Goal: Transaction & Acquisition: Download file/media

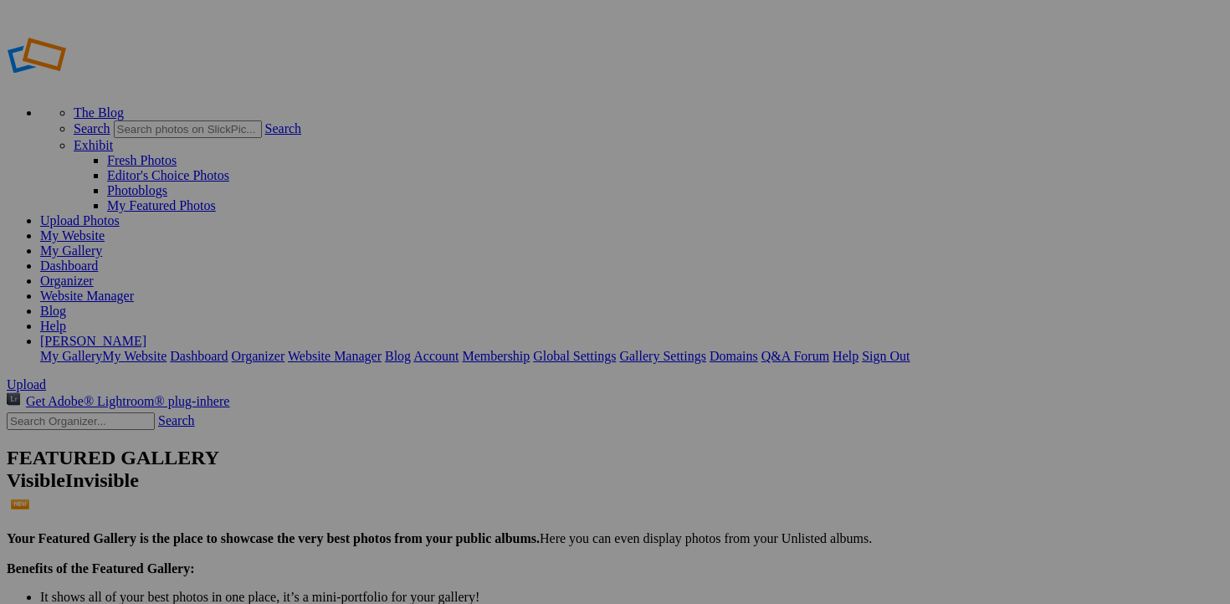
scroll to position [1665, 0]
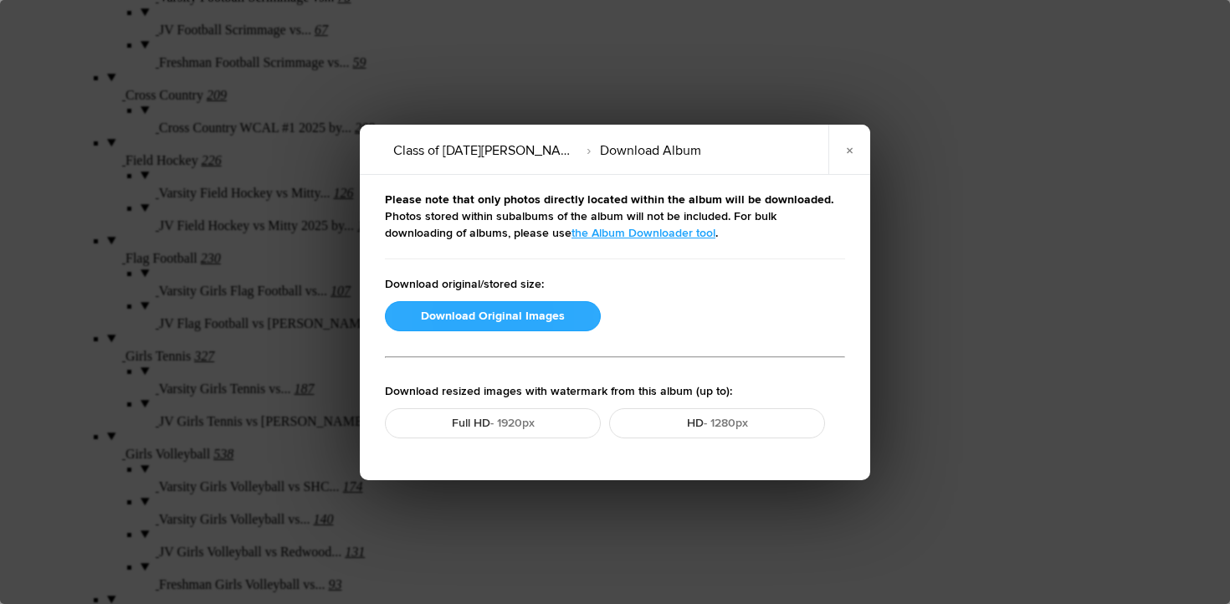
click at [484, 321] on button "Download Original Images" at bounding box center [493, 316] width 216 height 30
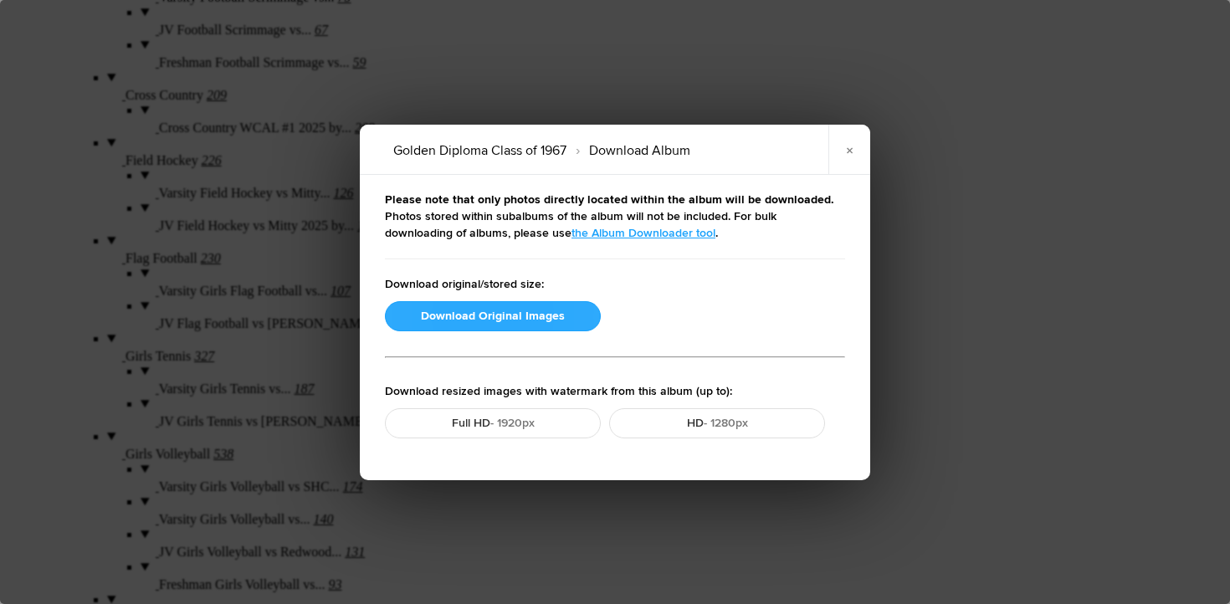
click at [496, 321] on button "Download Original Images" at bounding box center [493, 316] width 216 height 30
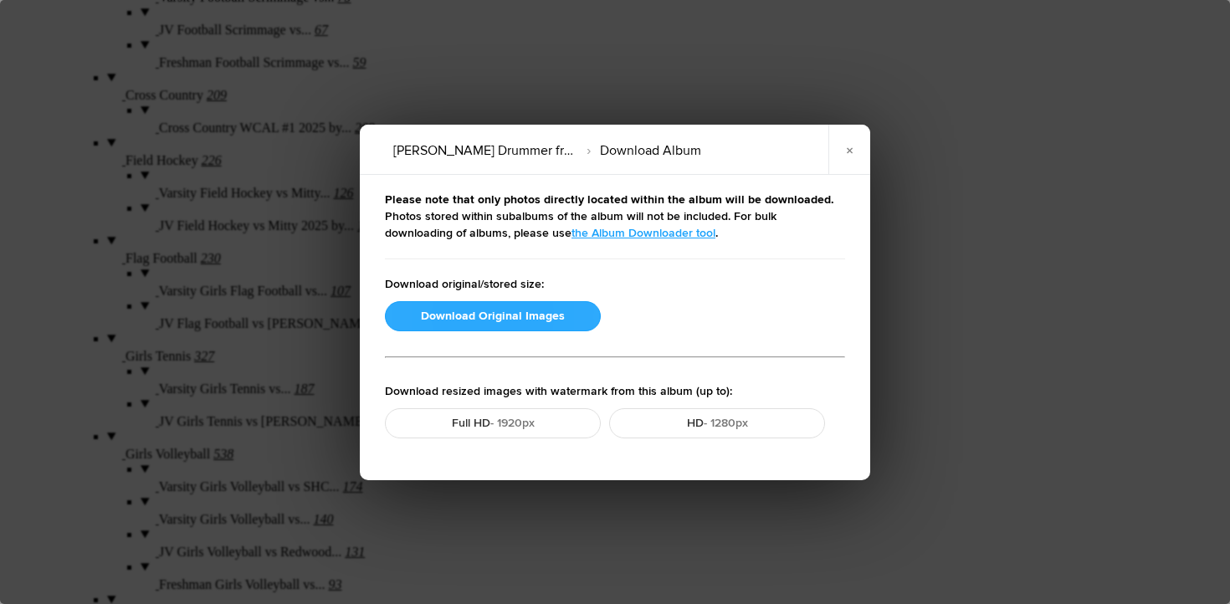
click at [506, 313] on button "Download Original Images" at bounding box center [493, 316] width 216 height 30
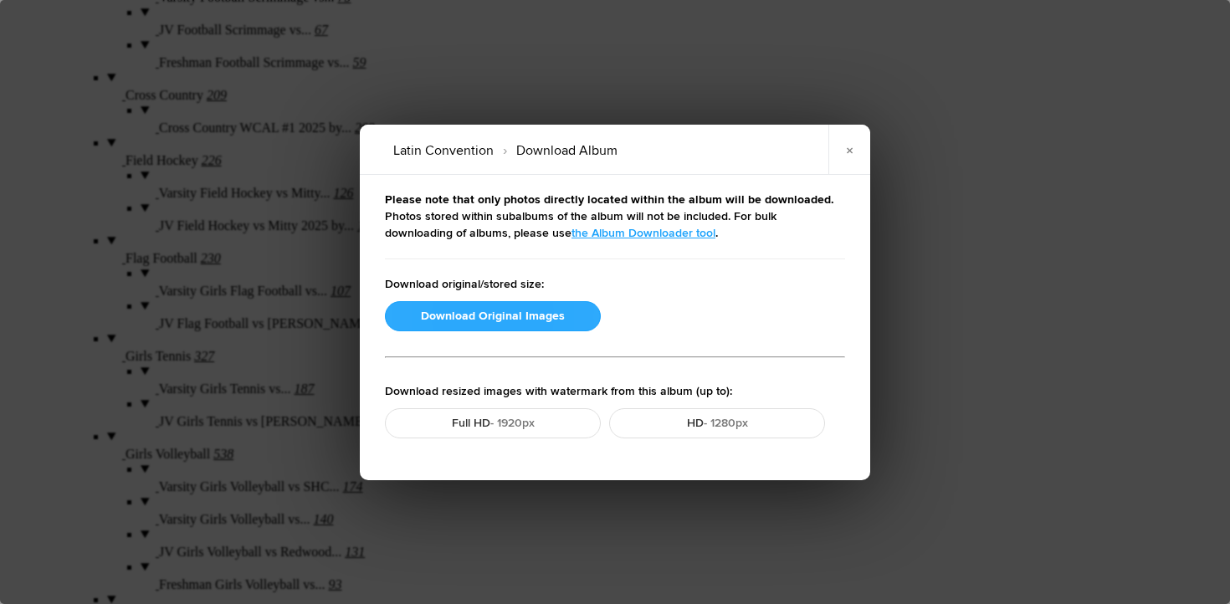
click at [499, 312] on button "Download Original Images" at bounding box center [493, 316] width 216 height 30
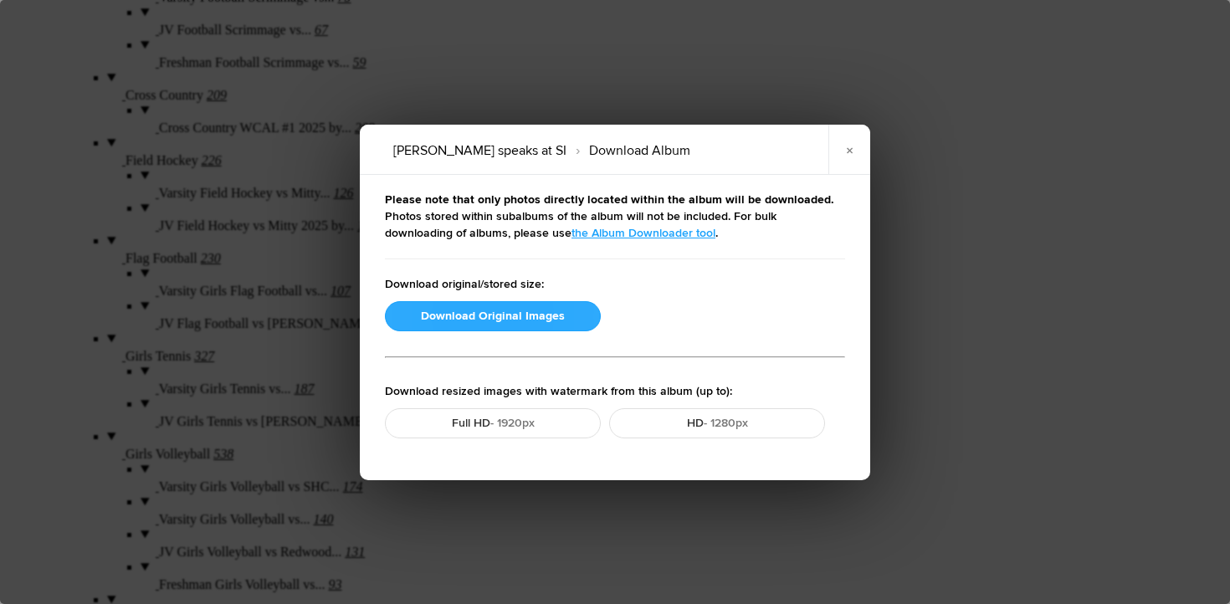
click at [516, 325] on button "Download Original Images" at bounding box center [493, 316] width 216 height 30
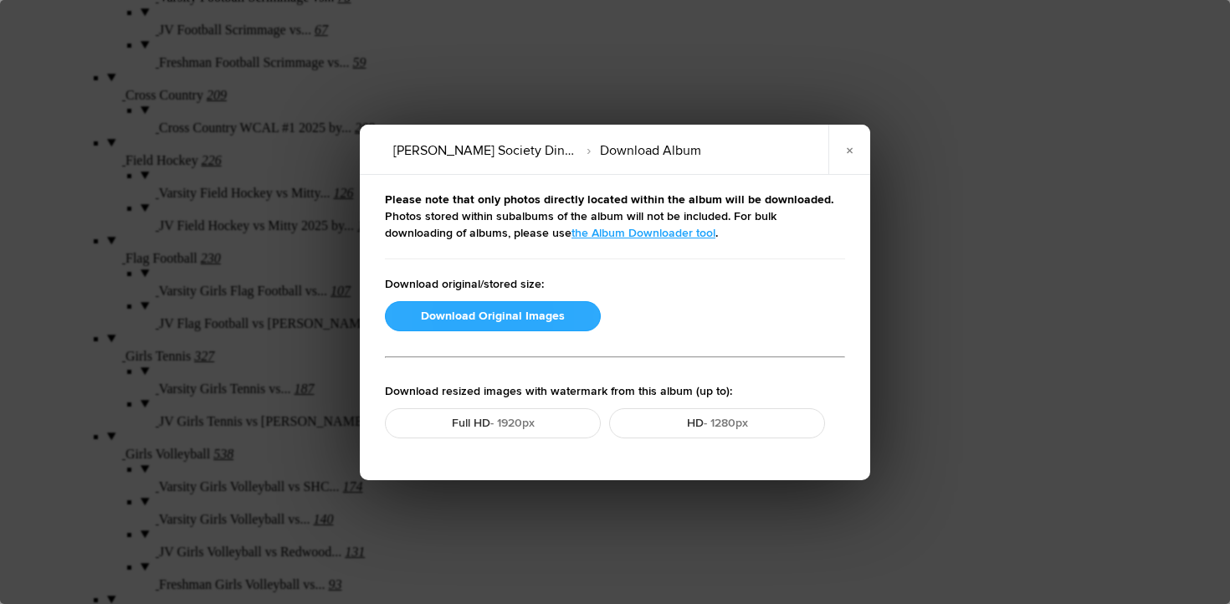
click at [444, 318] on button "Download Original Images" at bounding box center [493, 316] width 216 height 30
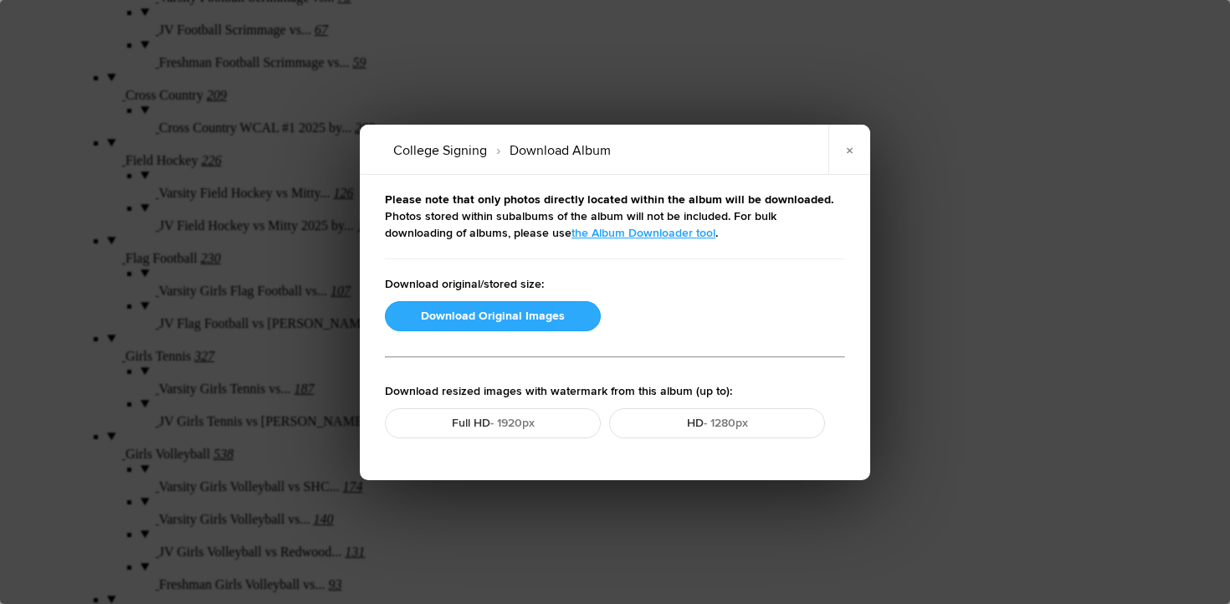
click at [488, 324] on button "Download Original Images" at bounding box center [493, 316] width 216 height 30
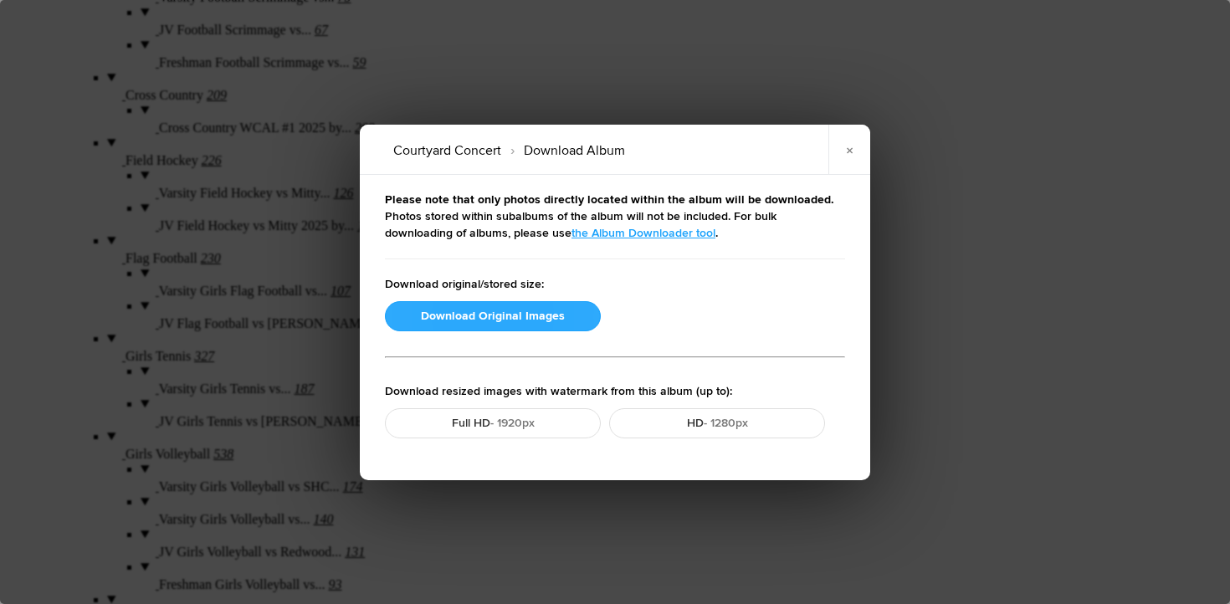
click at [491, 314] on button "Download Original Images" at bounding box center [493, 316] width 216 height 30
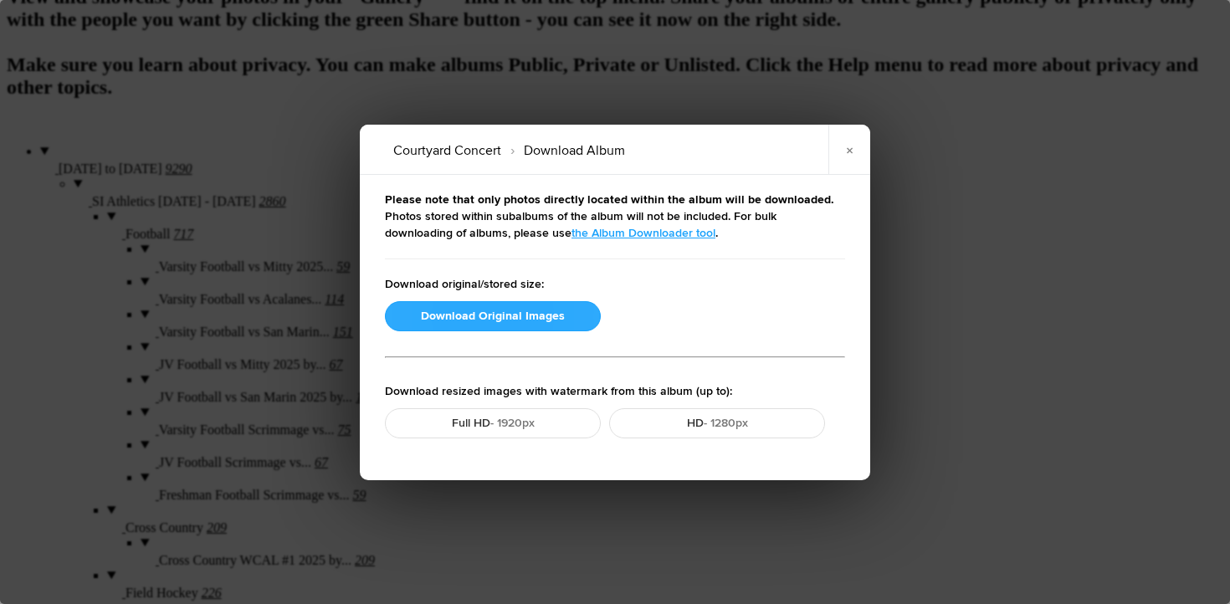
click at [489, 323] on button "Download Original Images" at bounding box center [493, 316] width 216 height 30
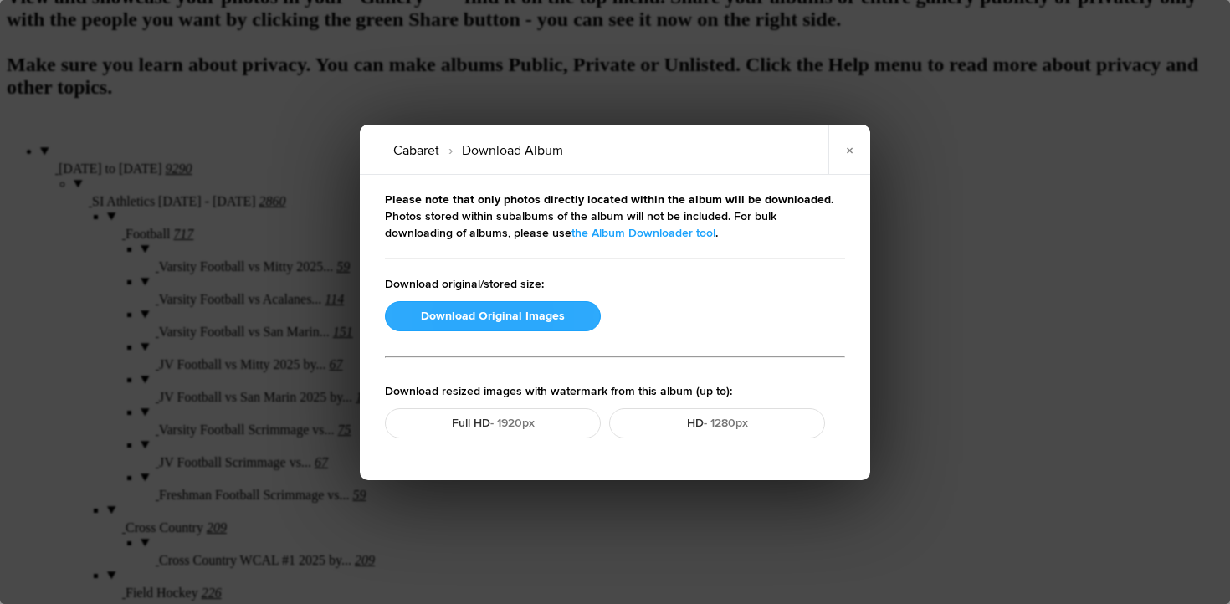
click at [481, 320] on button "Download Original Images" at bounding box center [493, 316] width 216 height 30
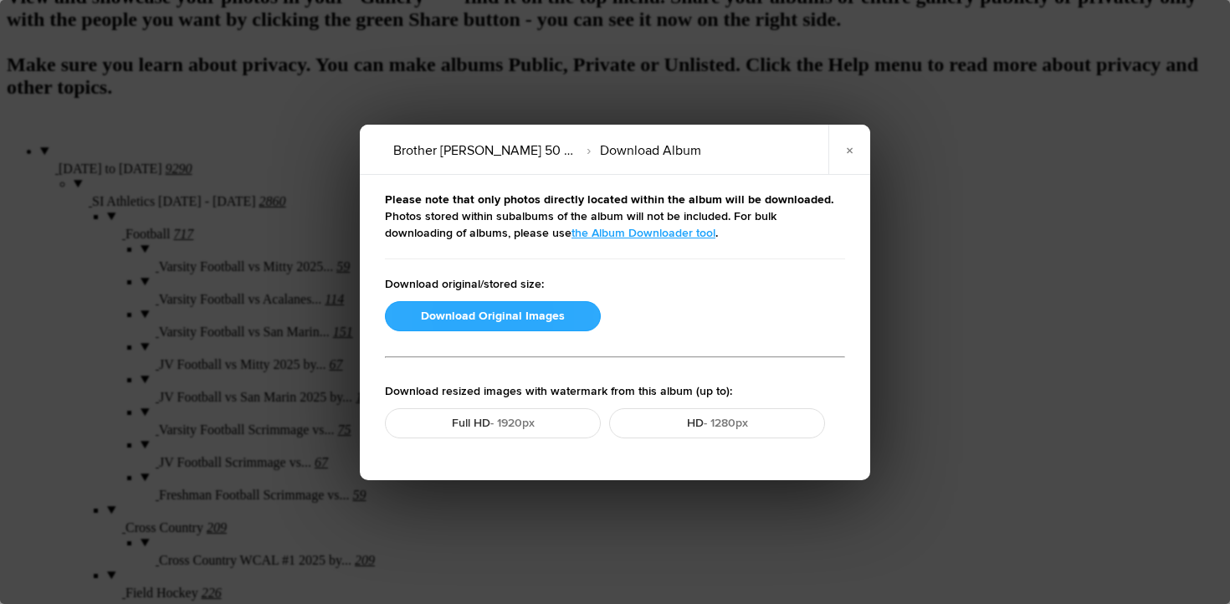
click at [488, 314] on button "Download Original Images" at bounding box center [493, 316] width 216 height 30
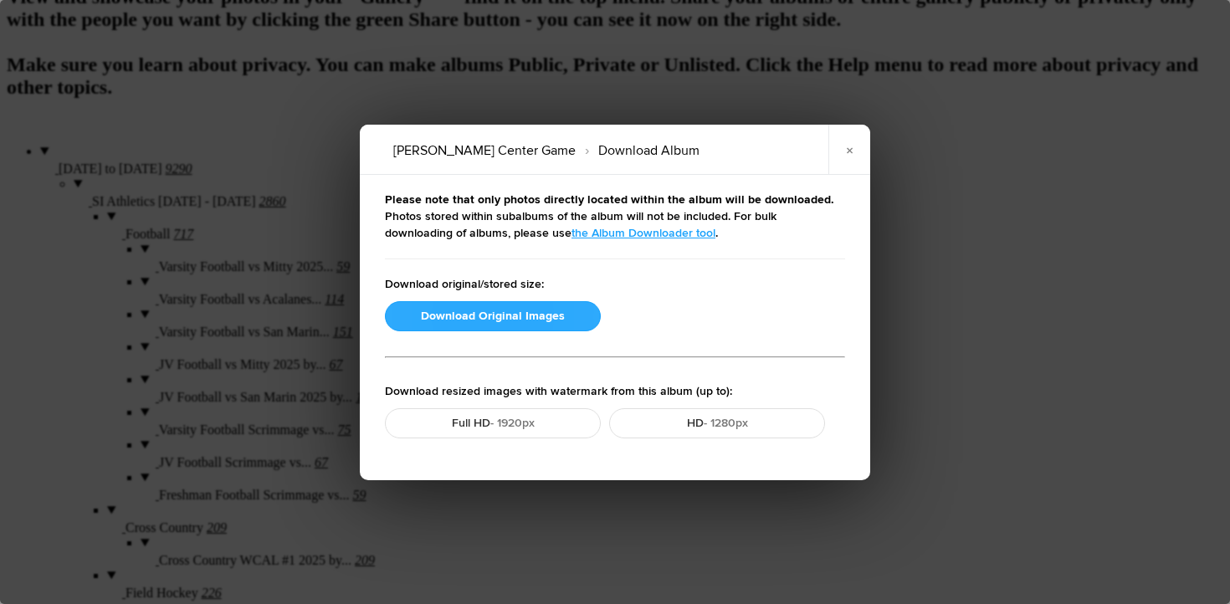
click at [493, 318] on button "Download Original Images" at bounding box center [493, 316] width 216 height 30
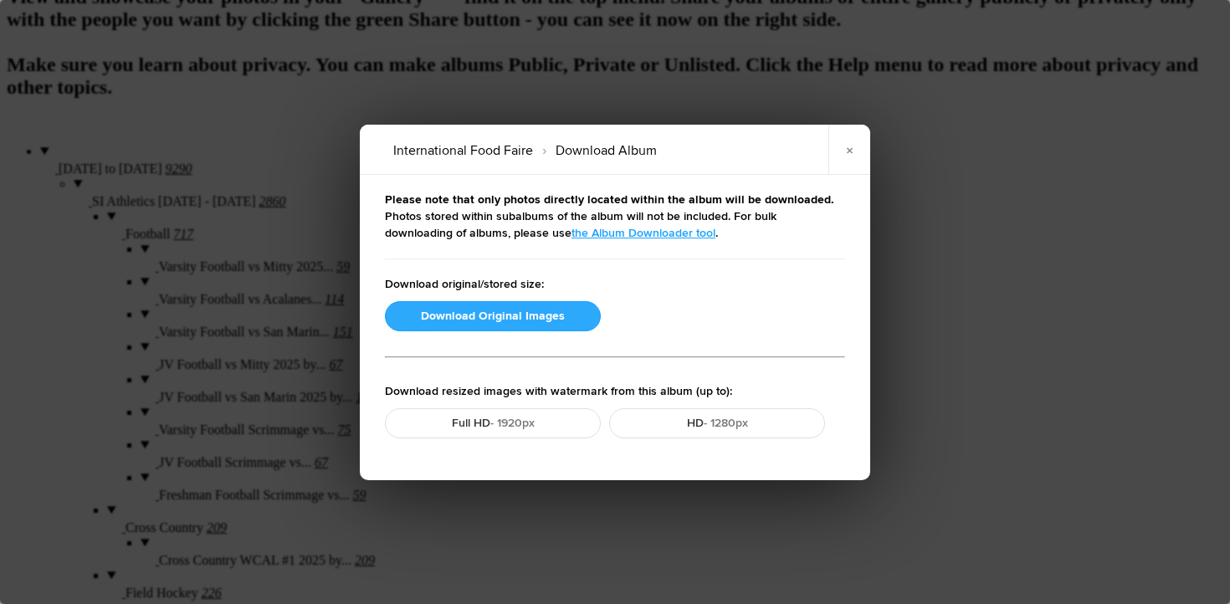
click at [453, 311] on button "Download Original Images" at bounding box center [493, 316] width 216 height 30
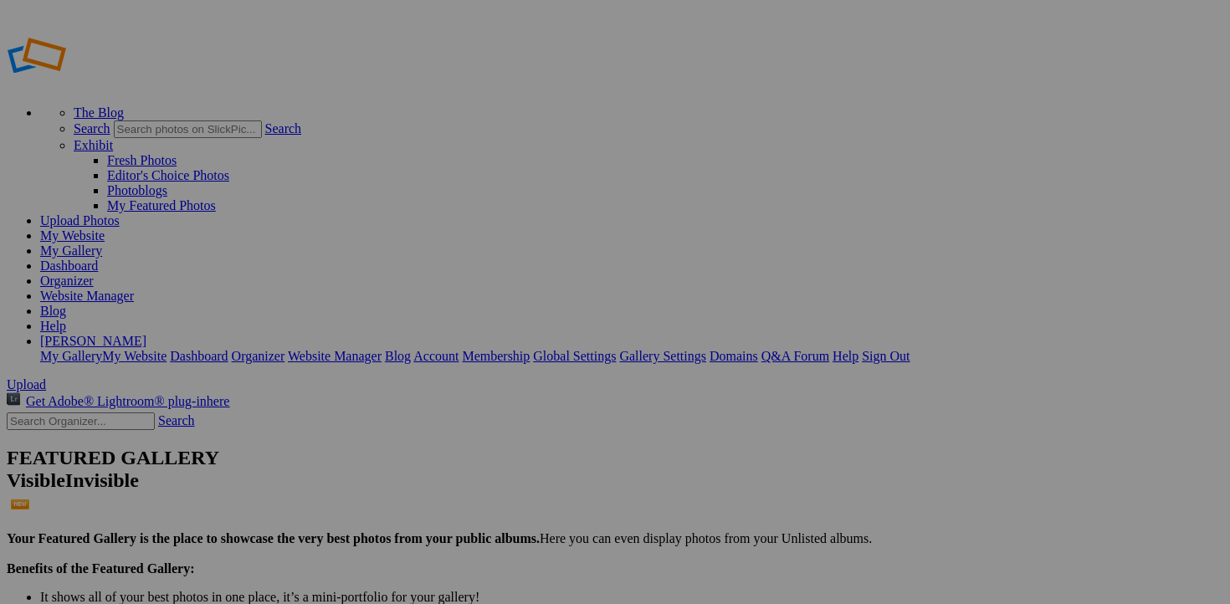
scroll to position [1233, 0]
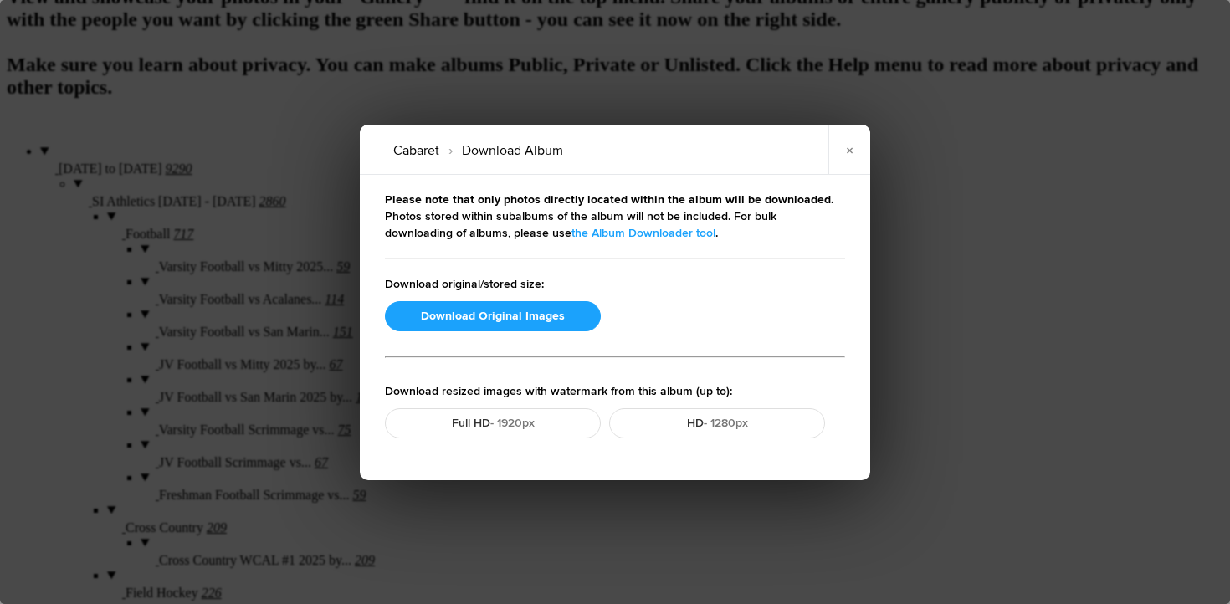
scroll to position [1308, 0]
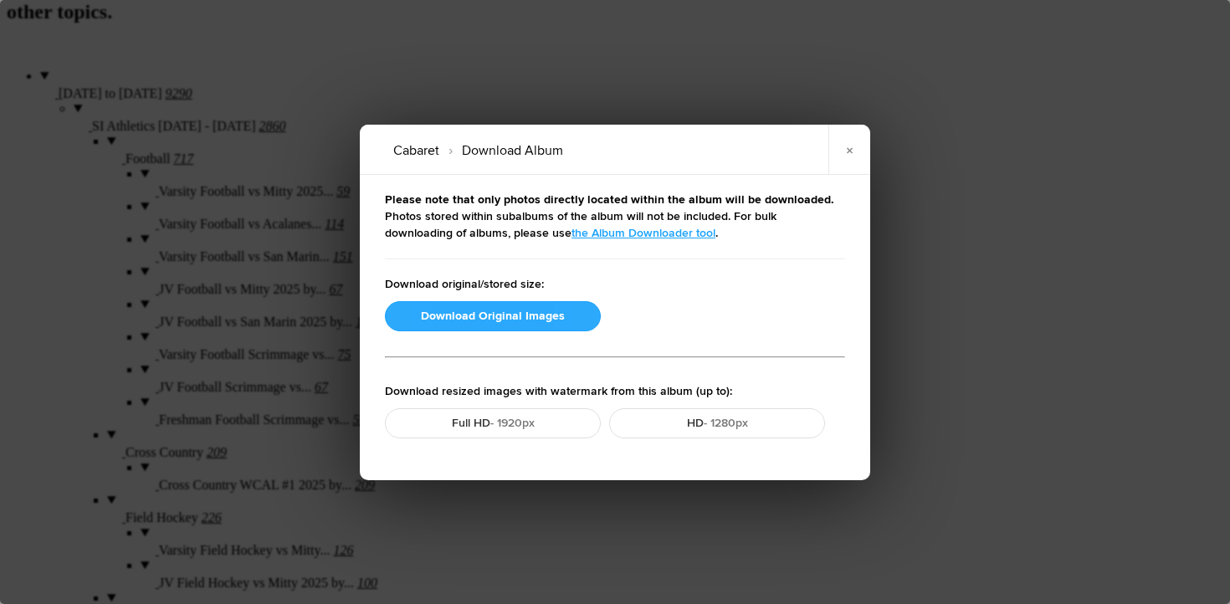
click at [499, 306] on button "Download Original Images" at bounding box center [493, 316] width 216 height 30
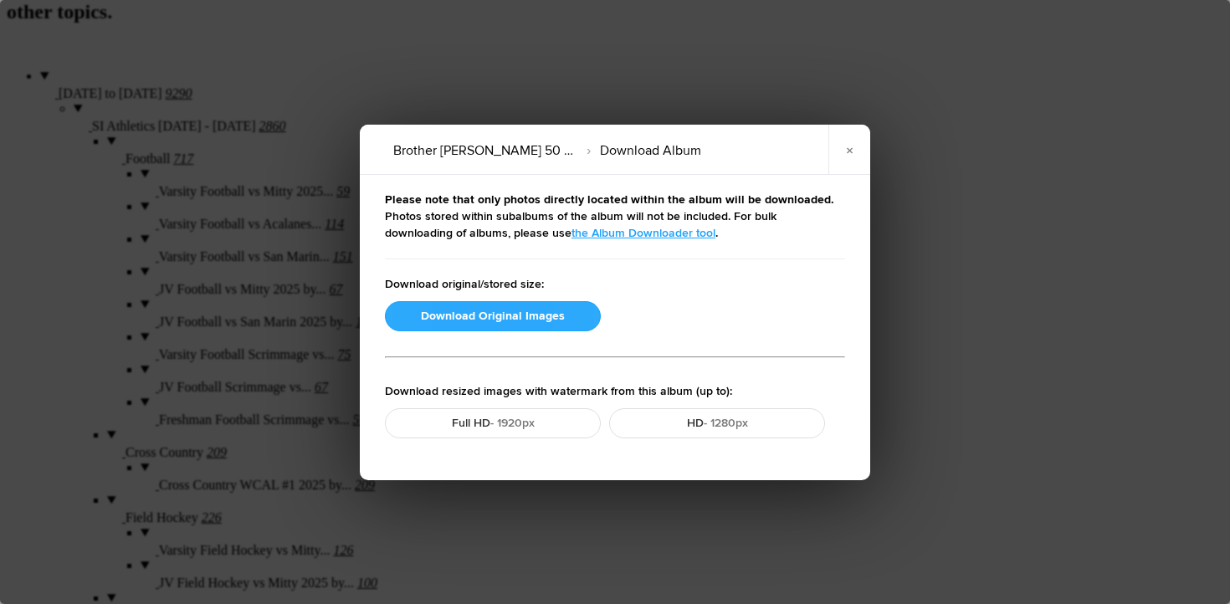
click at [511, 319] on button "Download Original Images" at bounding box center [493, 316] width 216 height 30
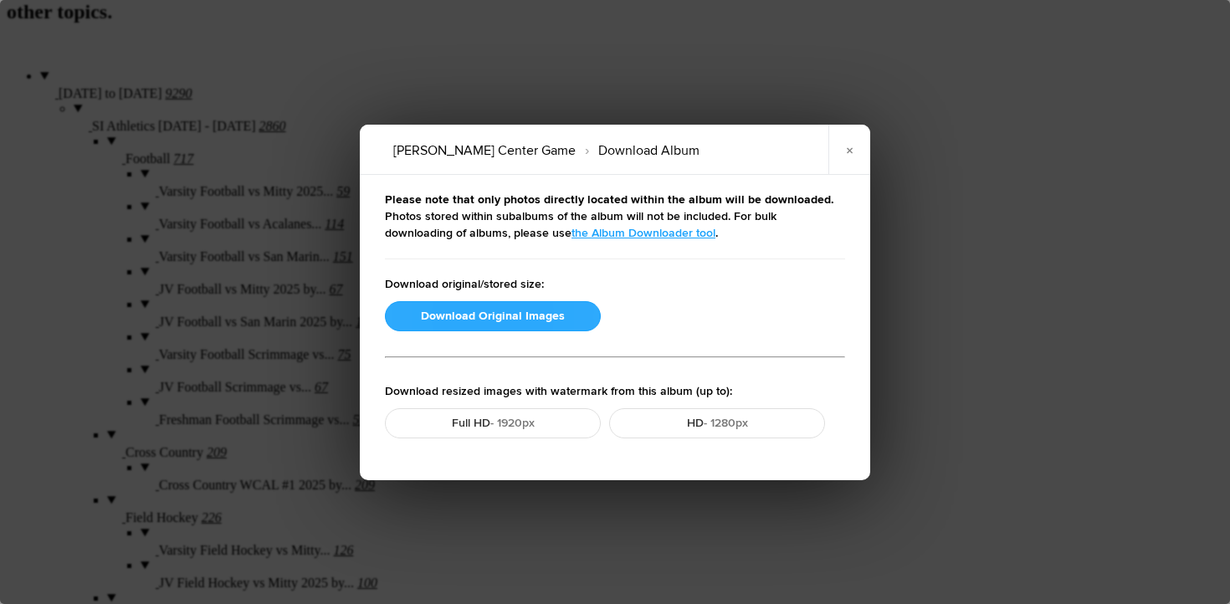
click at [468, 322] on button "Download Original Images" at bounding box center [493, 316] width 216 height 30
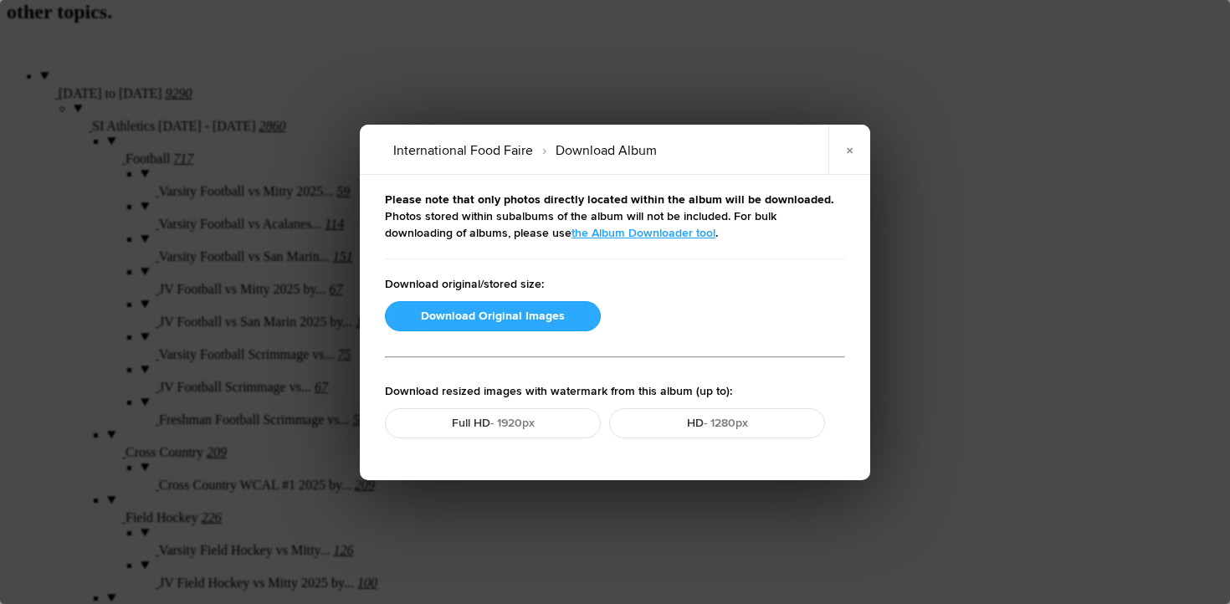
click at [507, 320] on button "Download Original Images" at bounding box center [493, 316] width 216 height 30
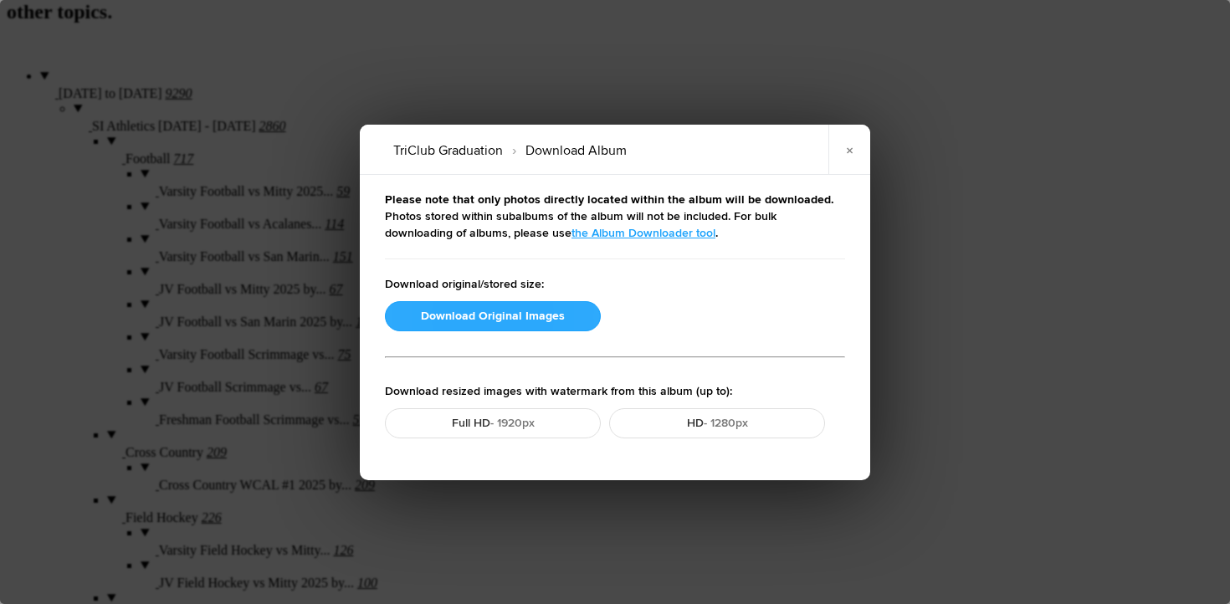
click at [495, 322] on button "Download Original Images" at bounding box center [493, 316] width 216 height 30
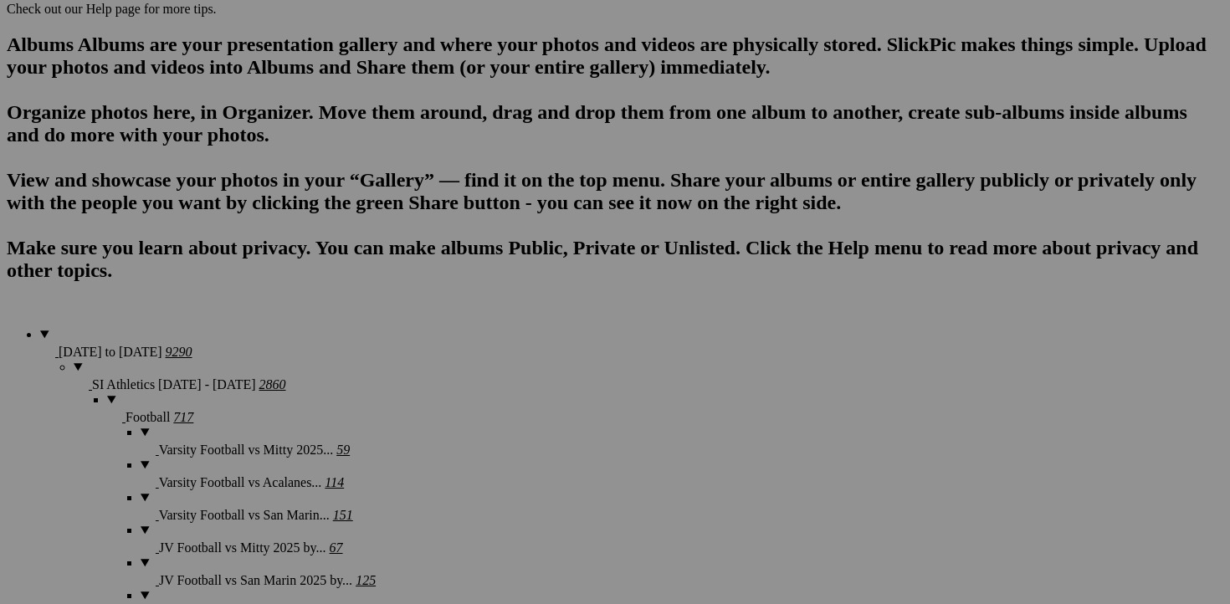
scroll to position [1041, 0]
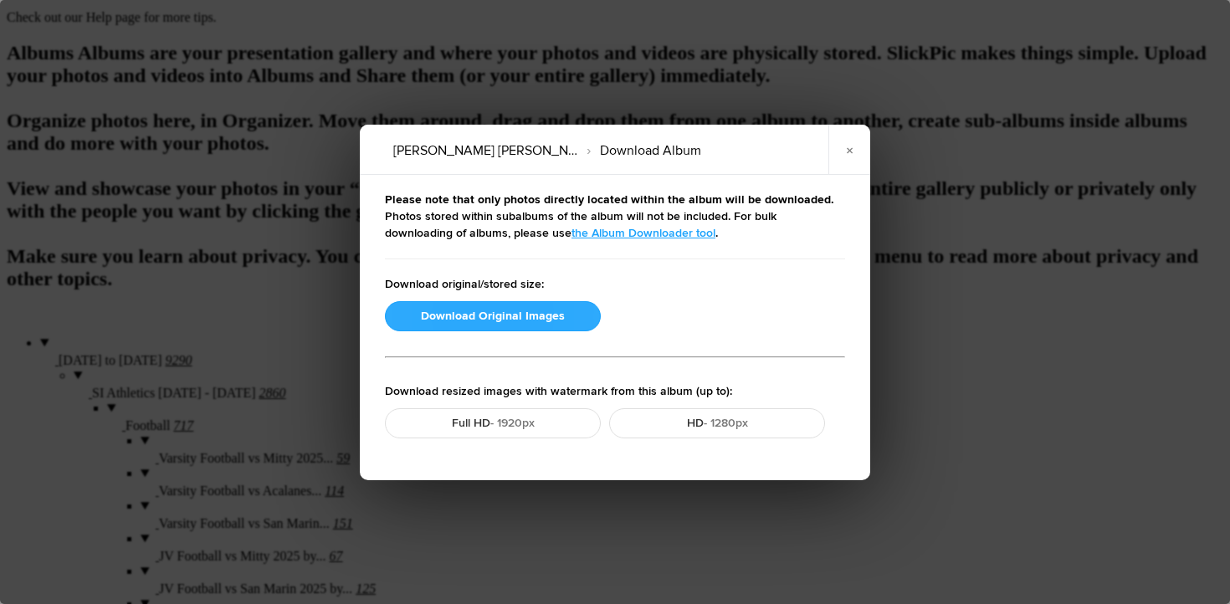
click at [508, 313] on button "Download Original Images" at bounding box center [493, 316] width 216 height 30
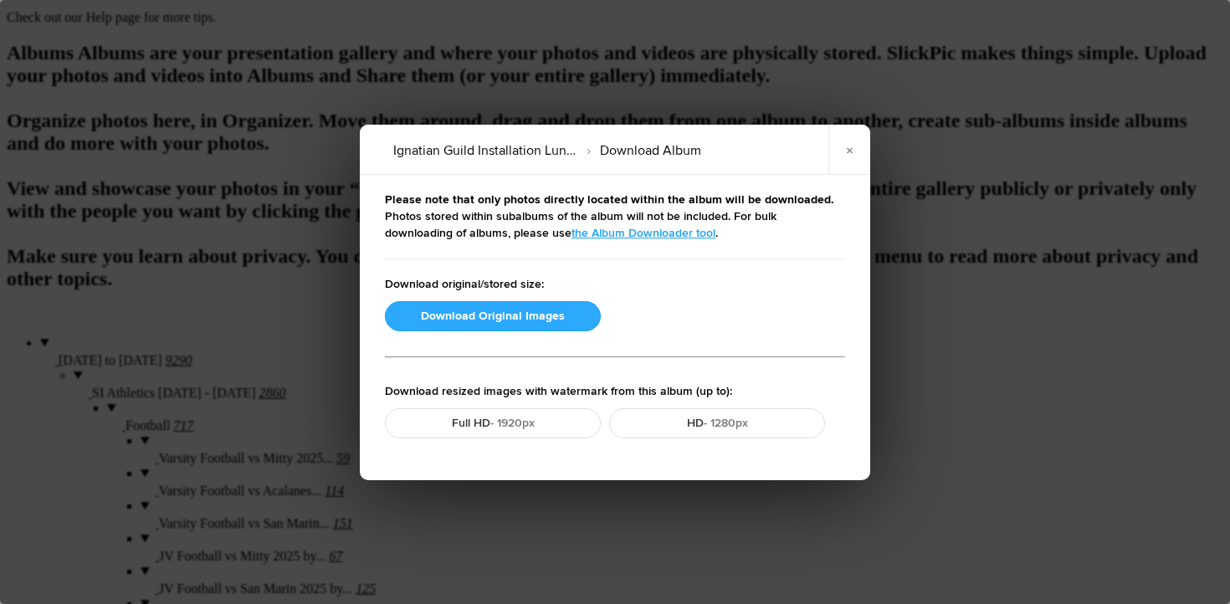
click at [509, 321] on button "Download Original Images" at bounding box center [493, 316] width 216 height 30
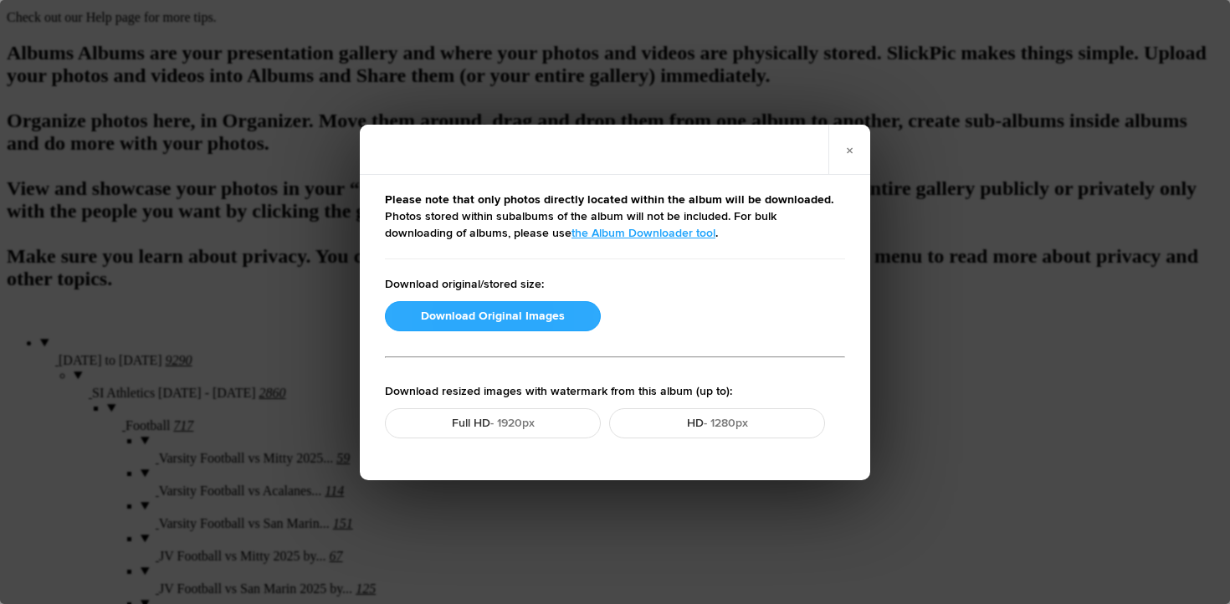
click at [512, 323] on button "Download Original Images" at bounding box center [493, 316] width 216 height 30
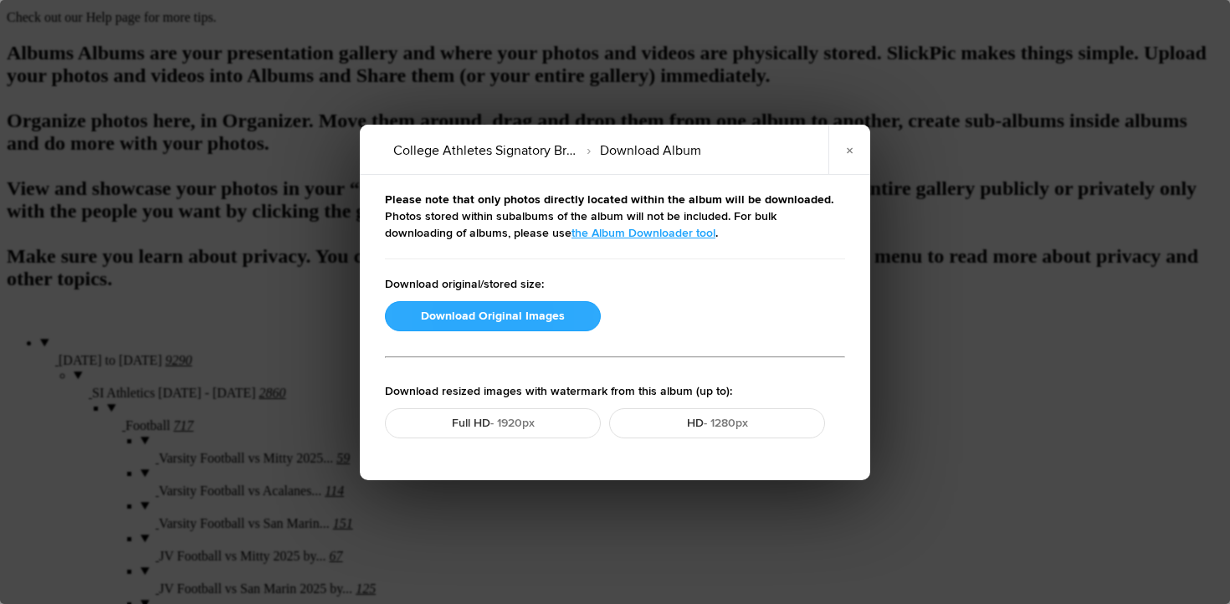
click at [499, 315] on button "Download Original Images" at bounding box center [493, 316] width 216 height 30
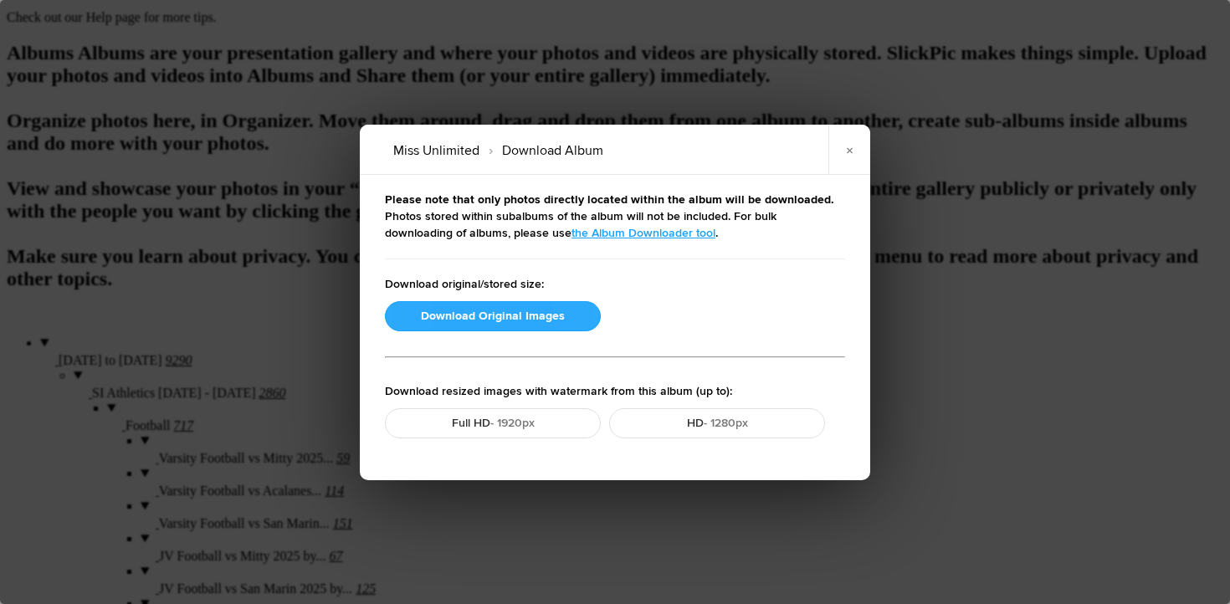
click at [509, 313] on button "Download Original Images" at bounding box center [493, 316] width 216 height 30
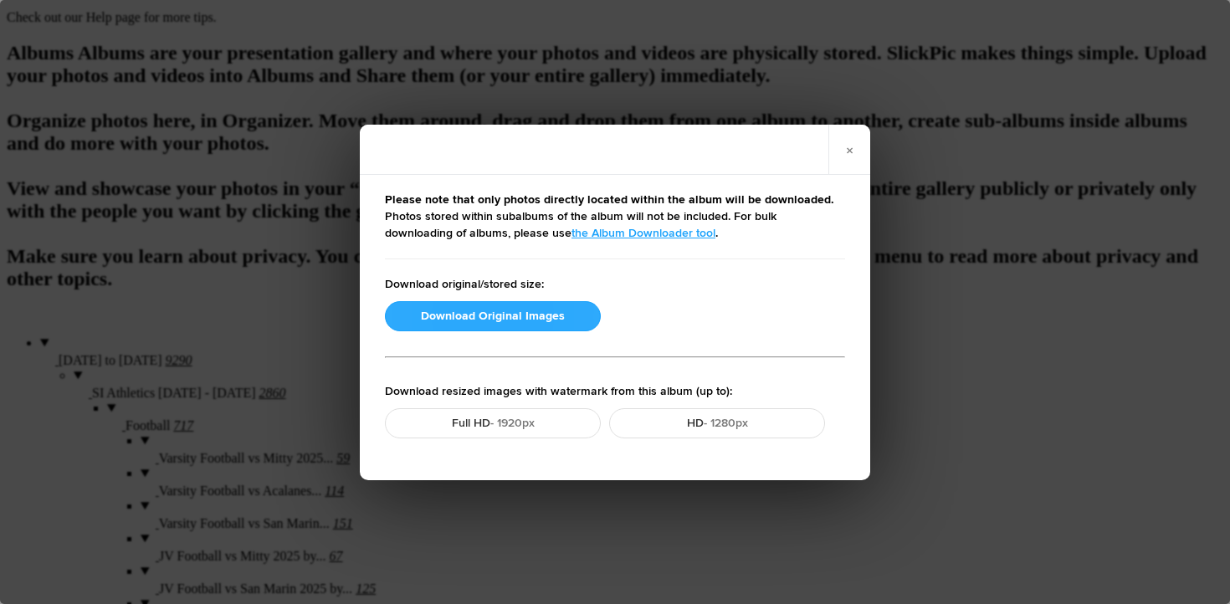
click at [509, 318] on button "Download Original Images" at bounding box center [493, 316] width 216 height 30
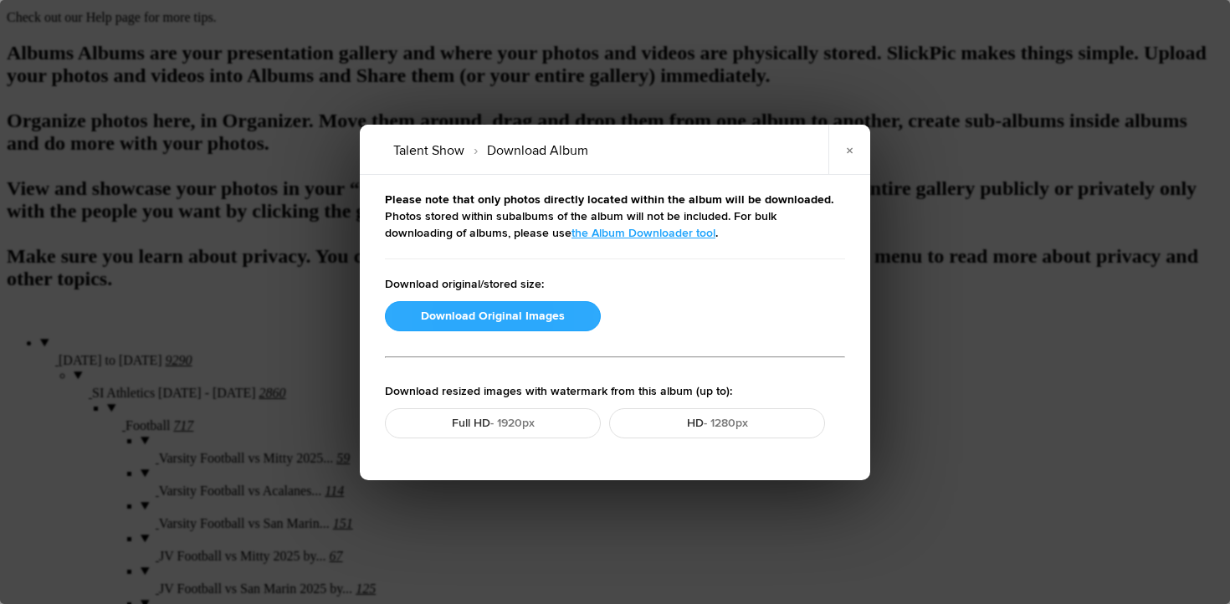
click at [508, 311] on button "Download Original Images" at bounding box center [493, 316] width 216 height 30
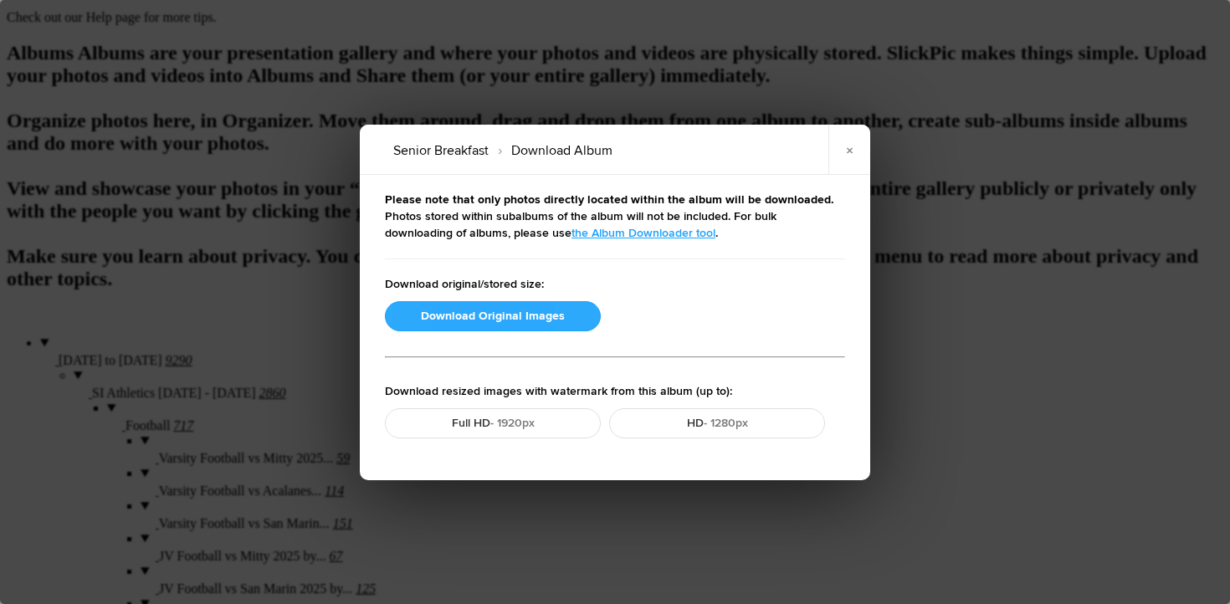
click at [495, 319] on button "Download Original Images" at bounding box center [493, 316] width 216 height 30
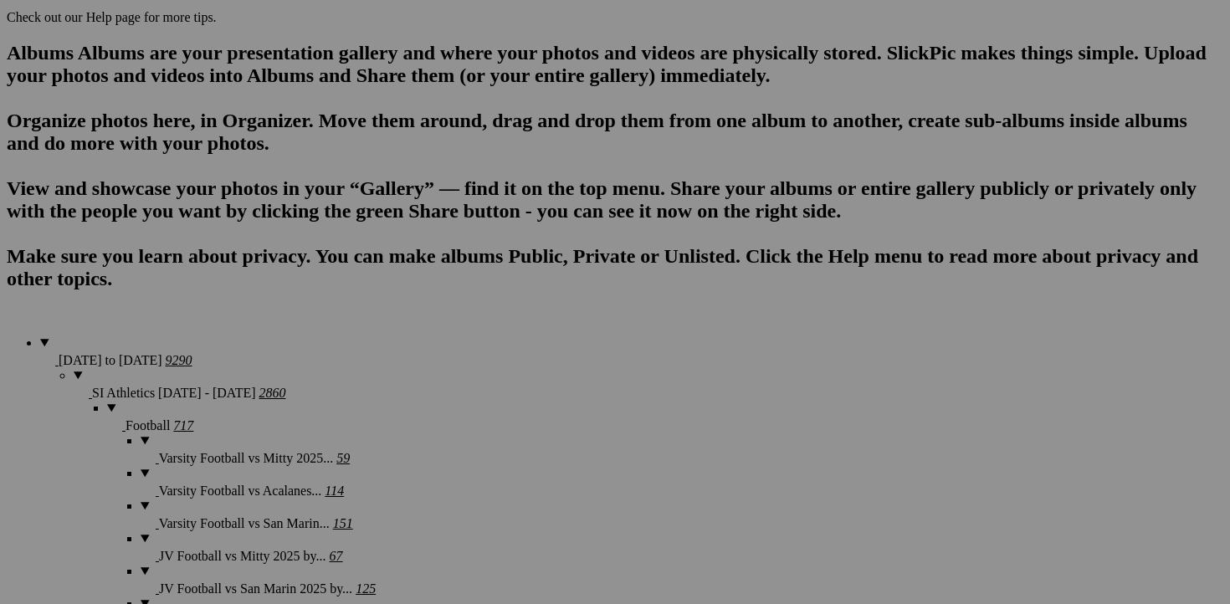
scroll to position [970, 0]
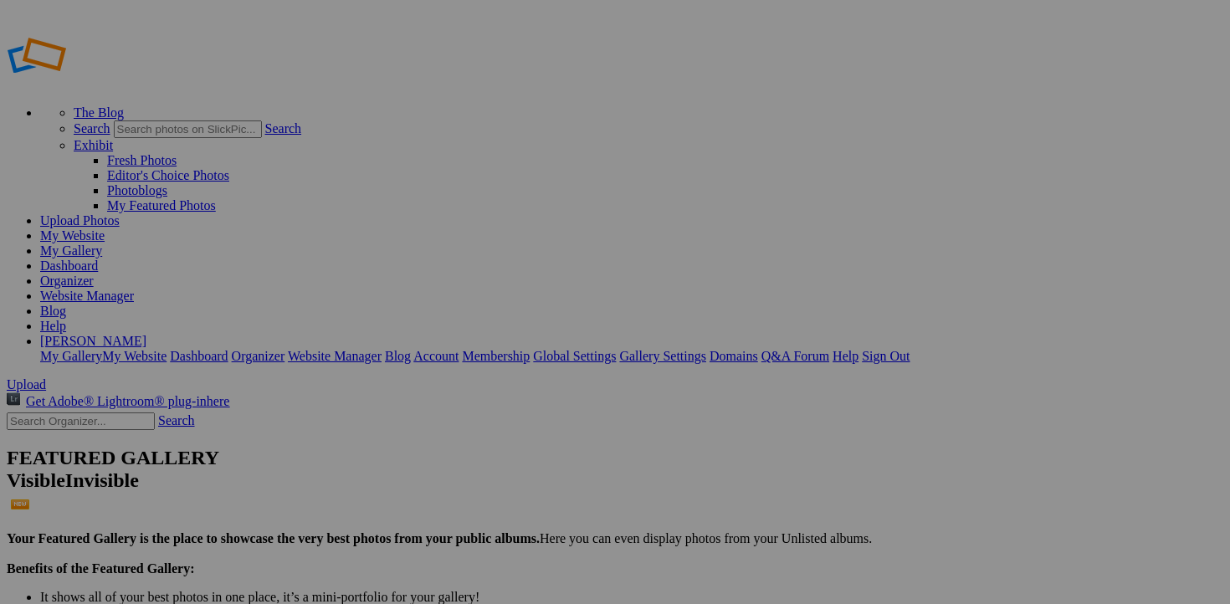
scroll to position [740, 0]
